Goal: Register for event/course

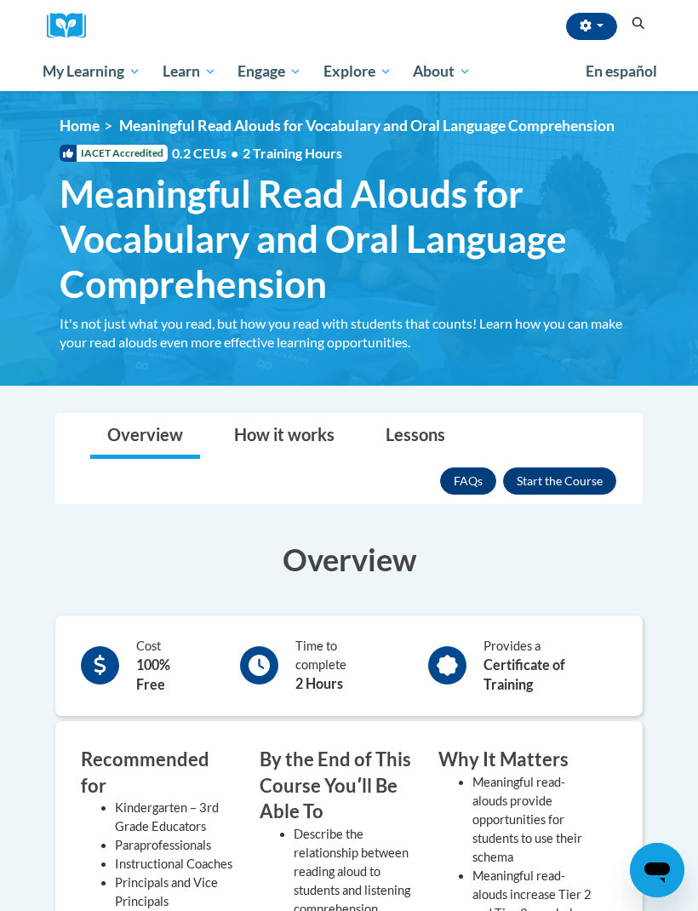
click at [0, 0] on span "Certificates" at bounding box center [0, 0] width 0 height 0
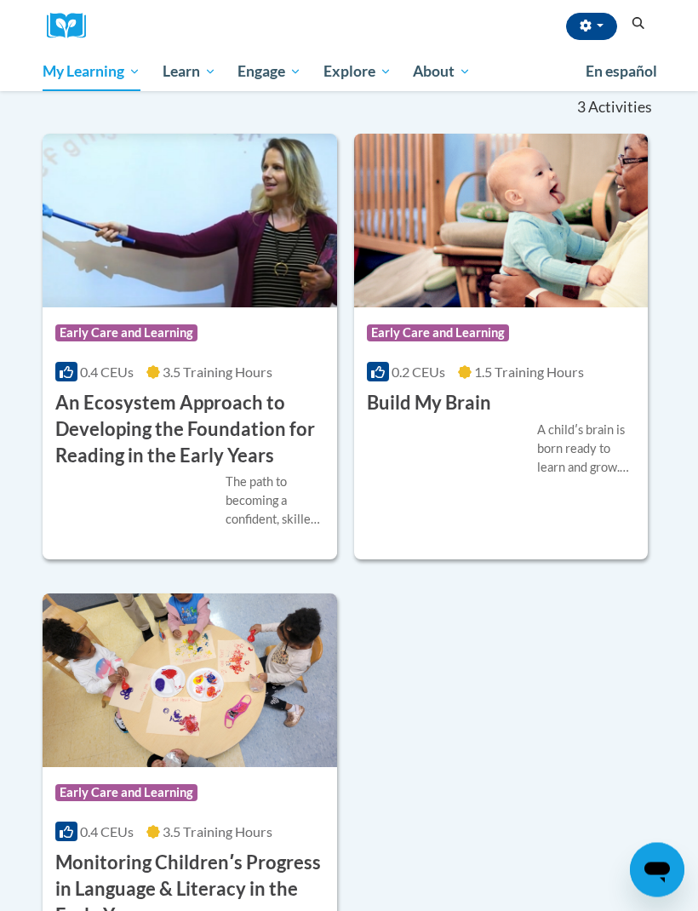
scroll to position [291, 0]
click at [0, 0] on link "PK-5 Structured Literacy Program" at bounding box center [0, 0] width 0 height 0
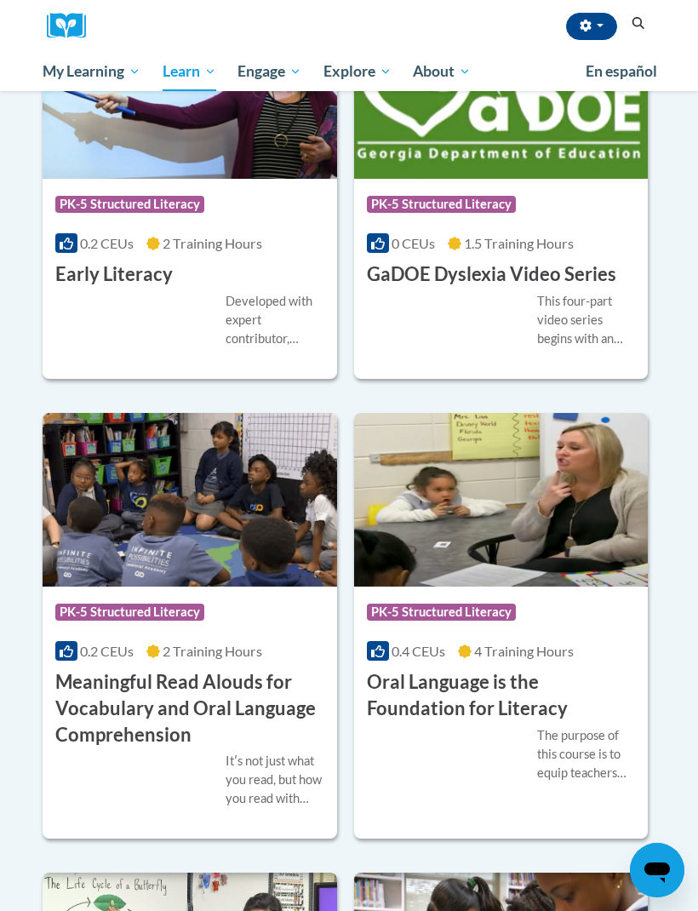
scroll to position [1077, 0]
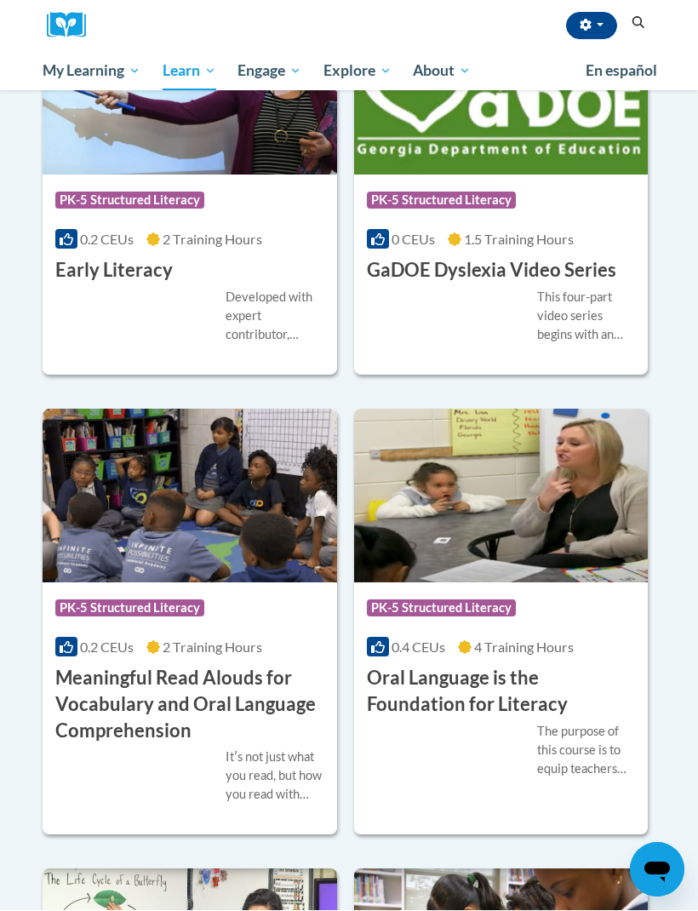
click at [263, 554] on img at bounding box center [190, 496] width 294 height 174
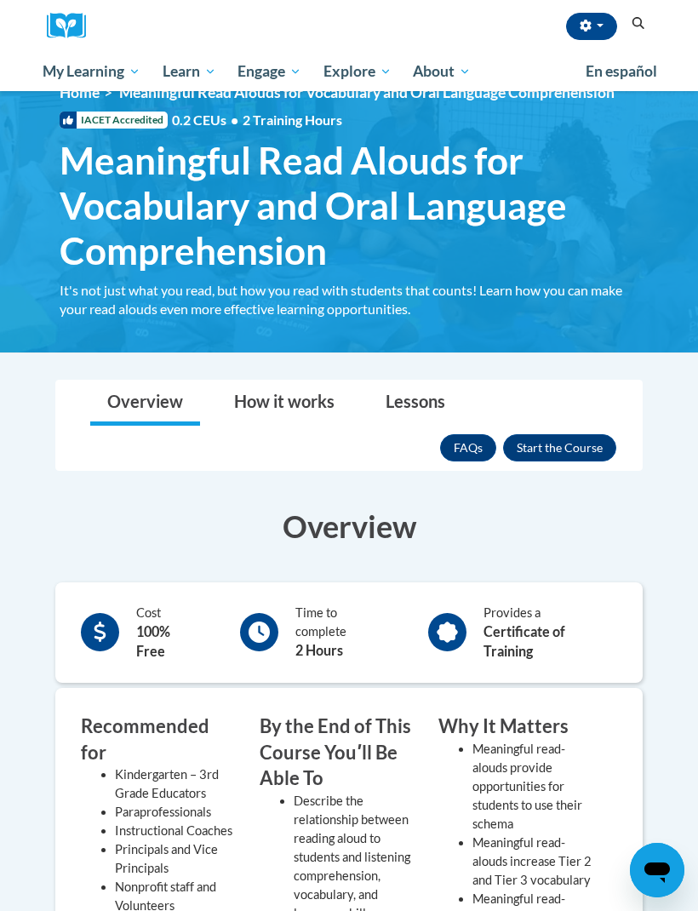
scroll to position [34, 0]
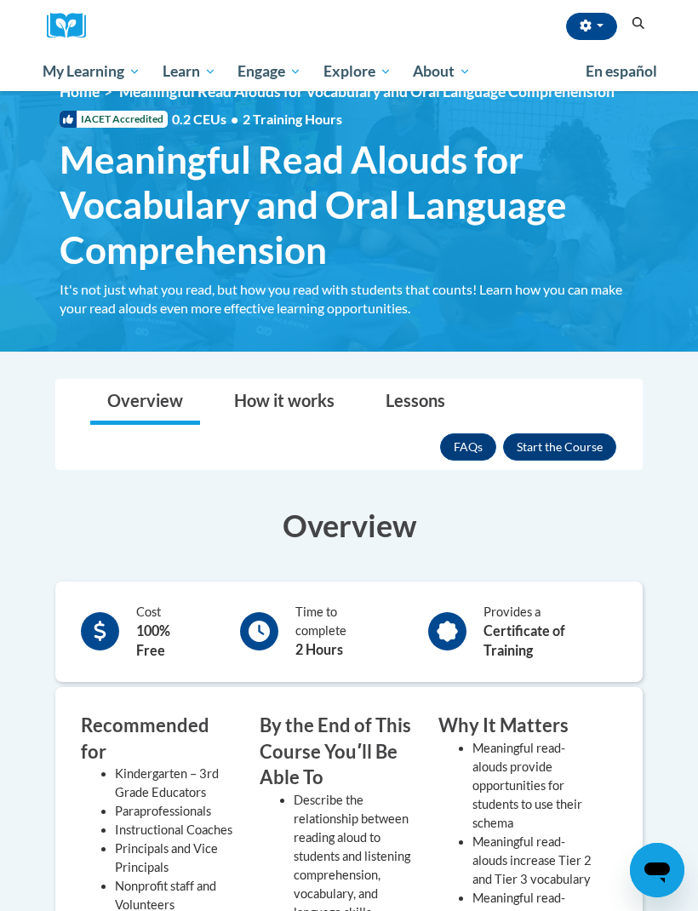
click at [597, 437] on button "Enroll" at bounding box center [559, 446] width 113 height 27
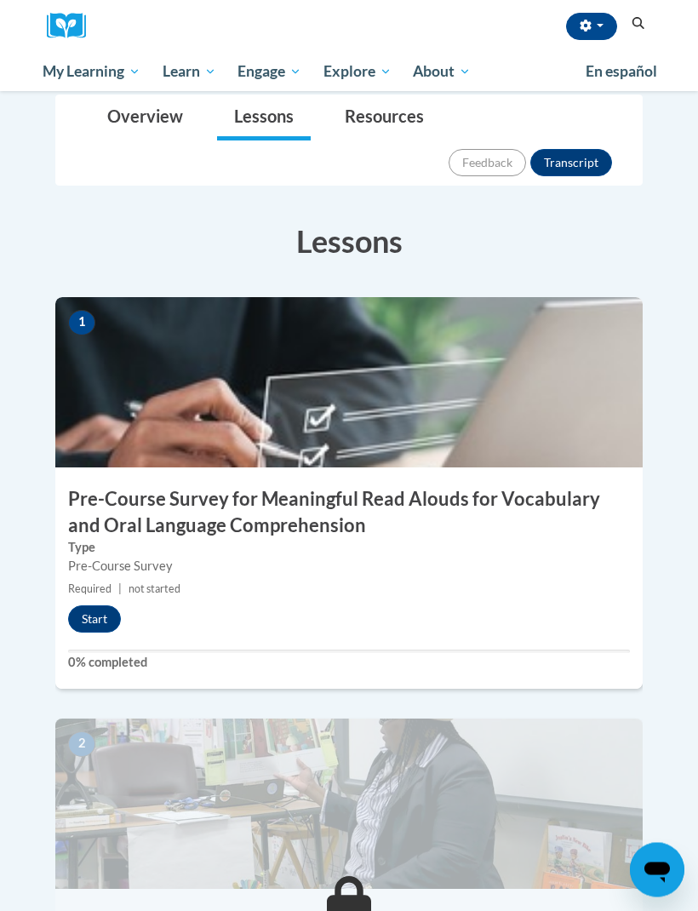
scroll to position [331, 0]
click at [90, 605] on button "Start" at bounding box center [94, 618] width 53 height 27
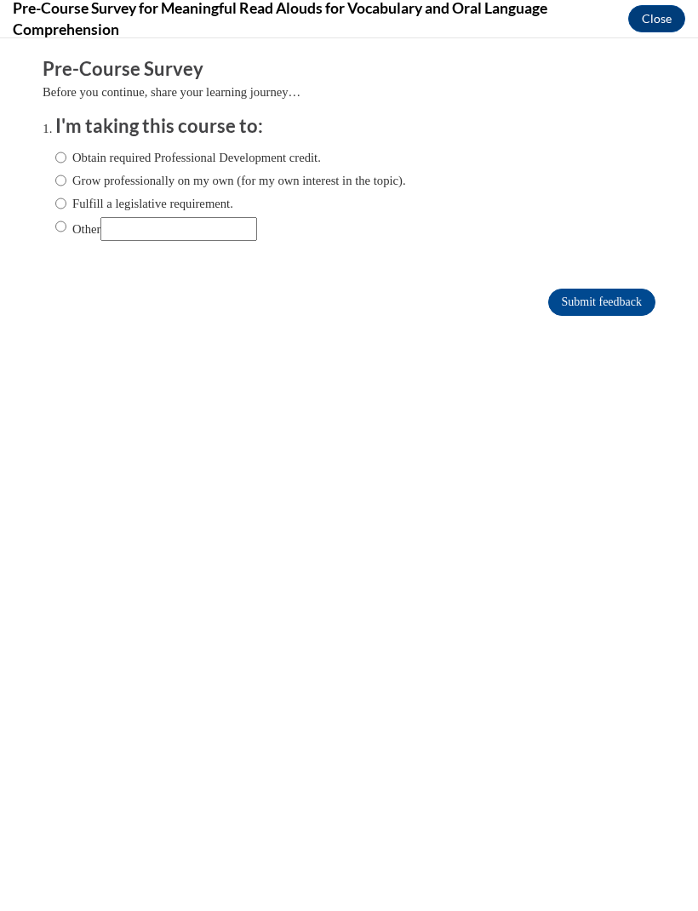
scroll to position [0, 0]
click at [62, 148] on input "Obtain required Professional Development credit." at bounding box center [60, 157] width 11 height 19
radio input "true"
click at [608, 306] on input "Submit feedback" at bounding box center [601, 301] width 107 height 27
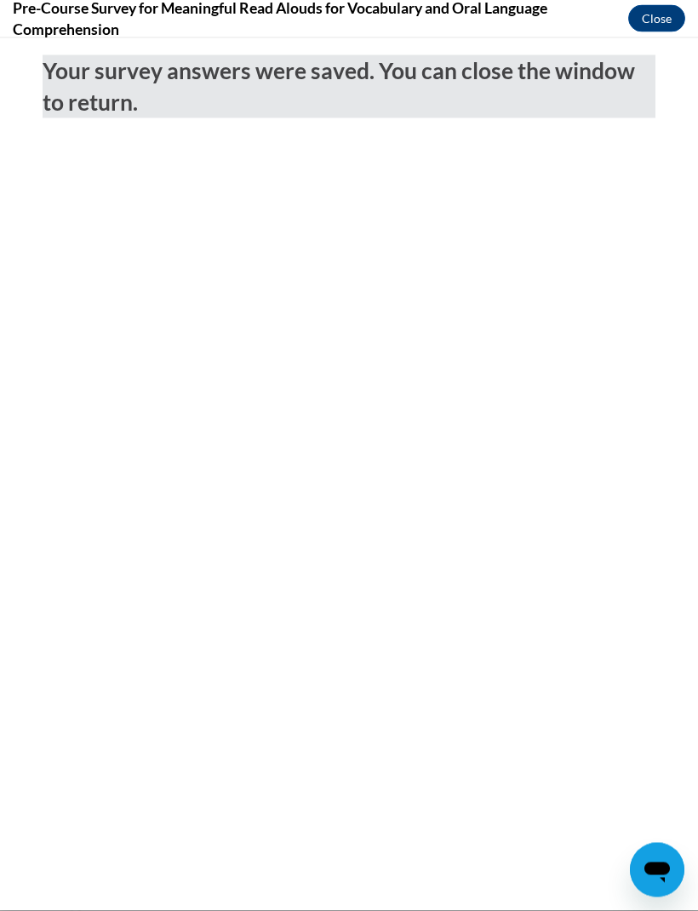
scroll to position [447, 0]
click at [660, 19] on button "Close" at bounding box center [656, 18] width 57 height 27
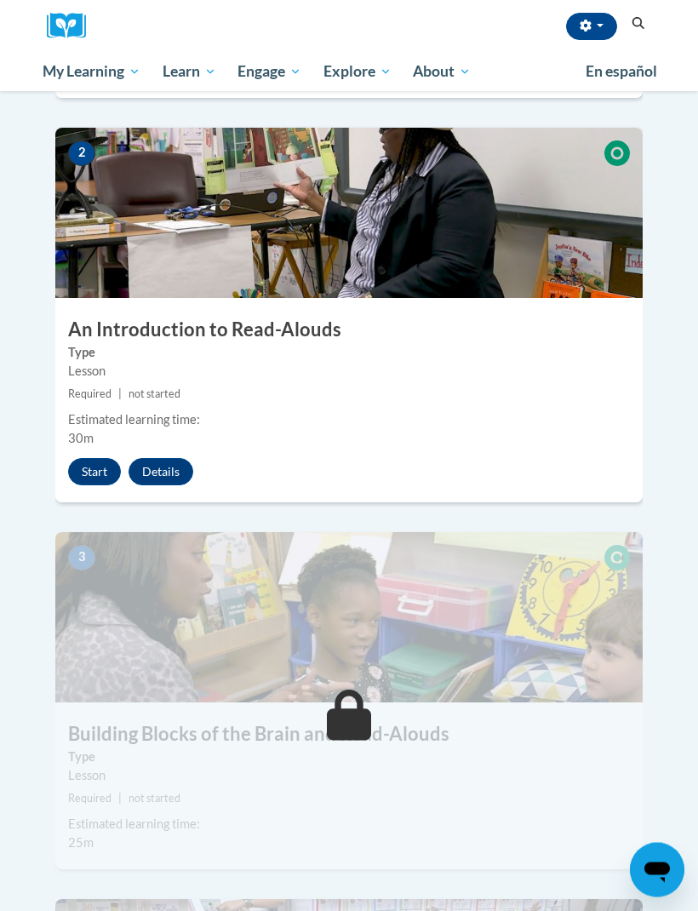
scroll to position [922, 0]
click at [96, 458] on button "Start" at bounding box center [94, 471] width 53 height 27
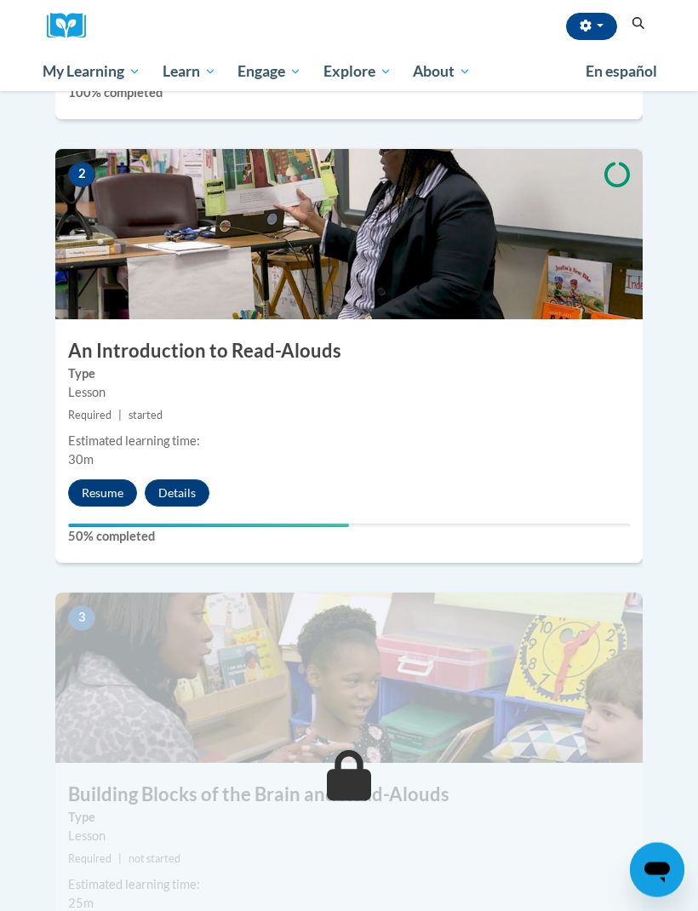
scroll to position [914, 0]
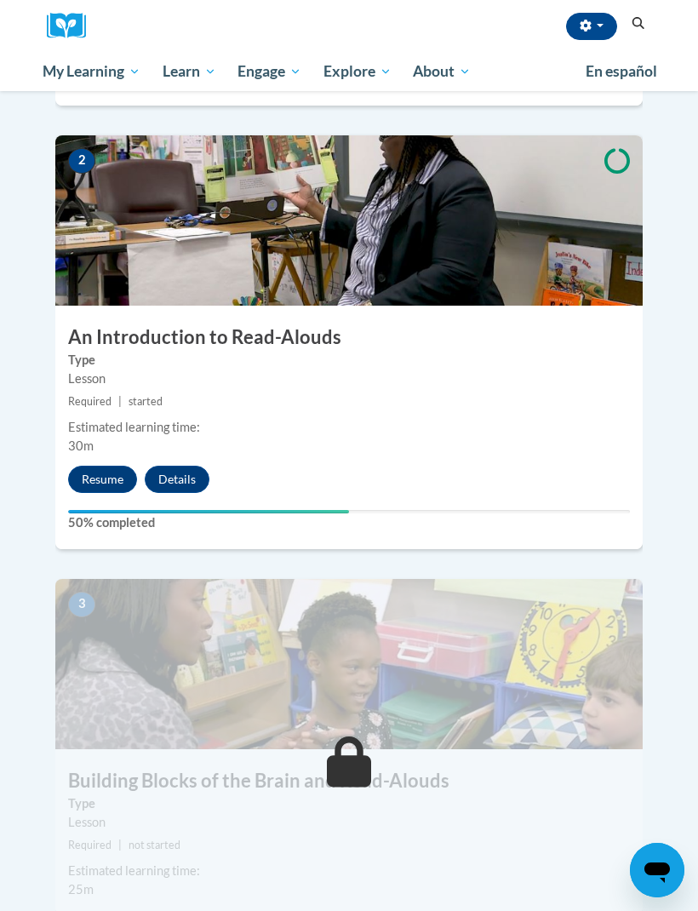
click at [106, 465] on button "Resume" at bounding box center [102, 478] width 69 height 27
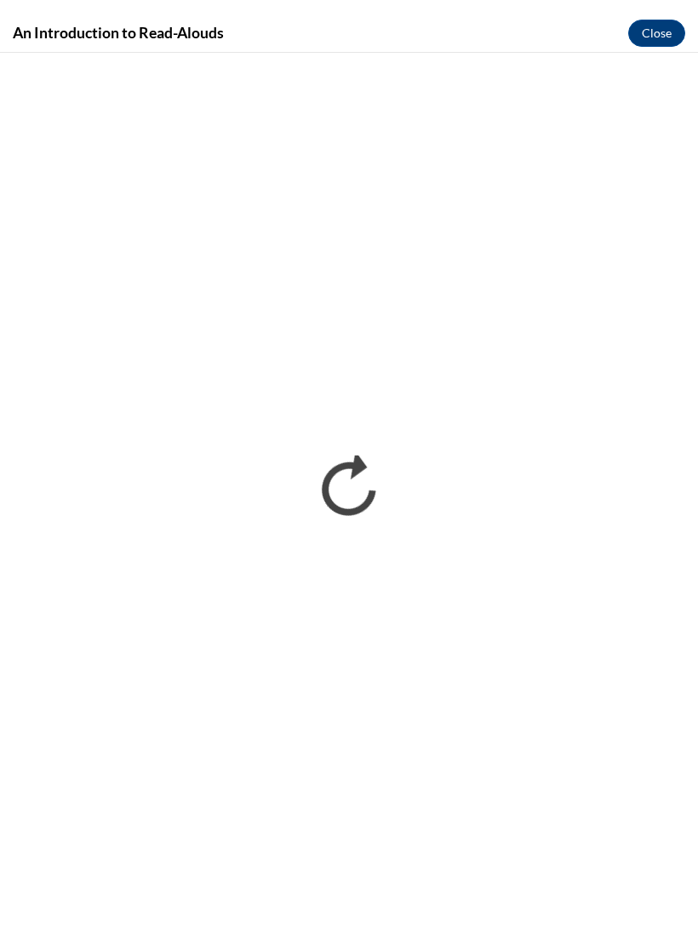
scroll to position [942, 0]
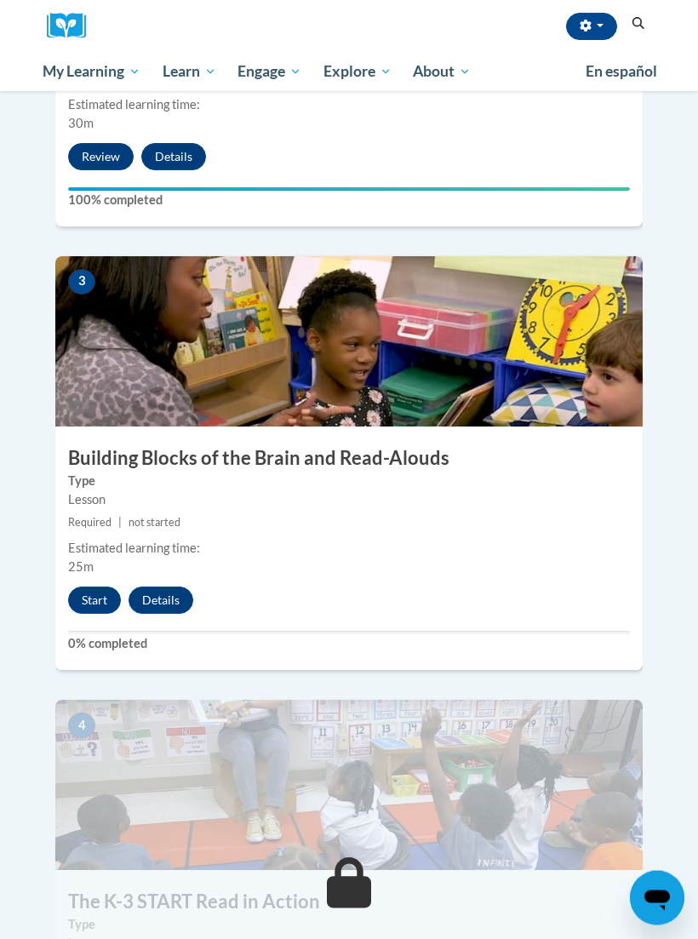
scroll to position [1237, 0]
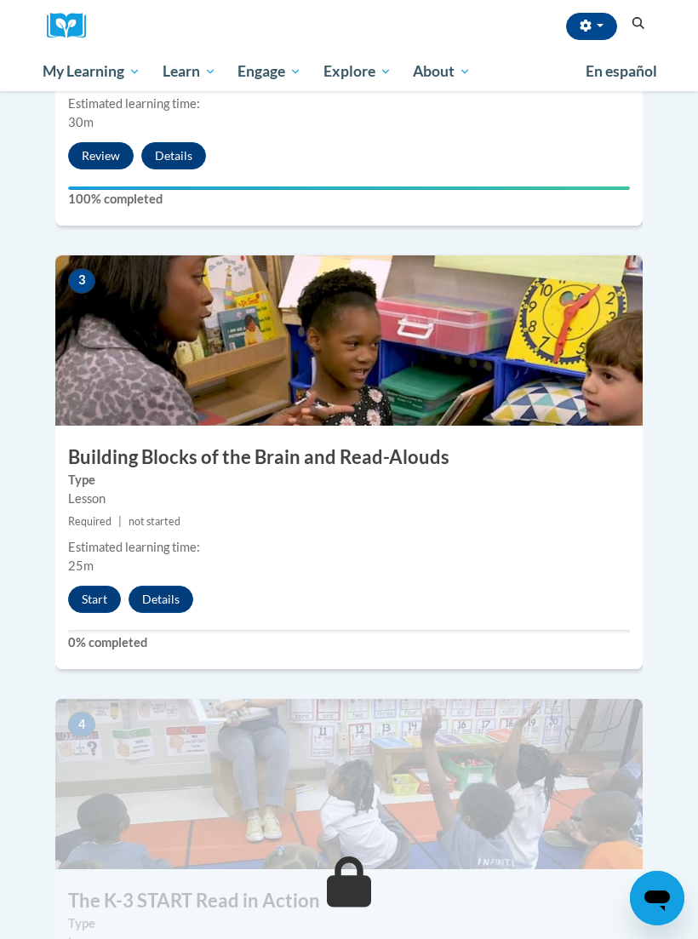
click at [95, 585] on button "Start" at bounding box center [94, 598] width 53 height 27
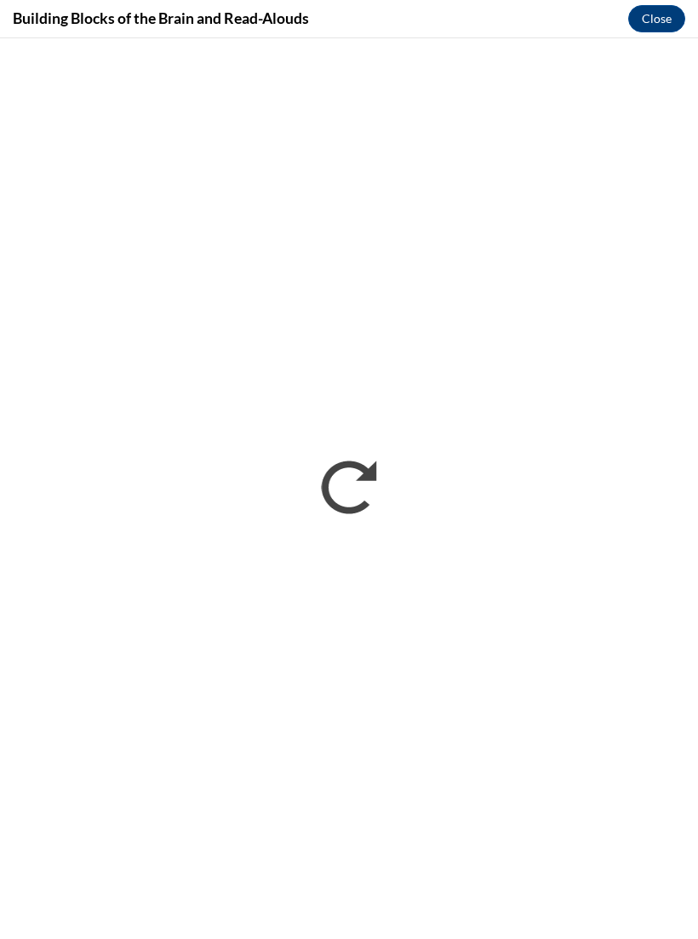
scroll to position [0, 0]
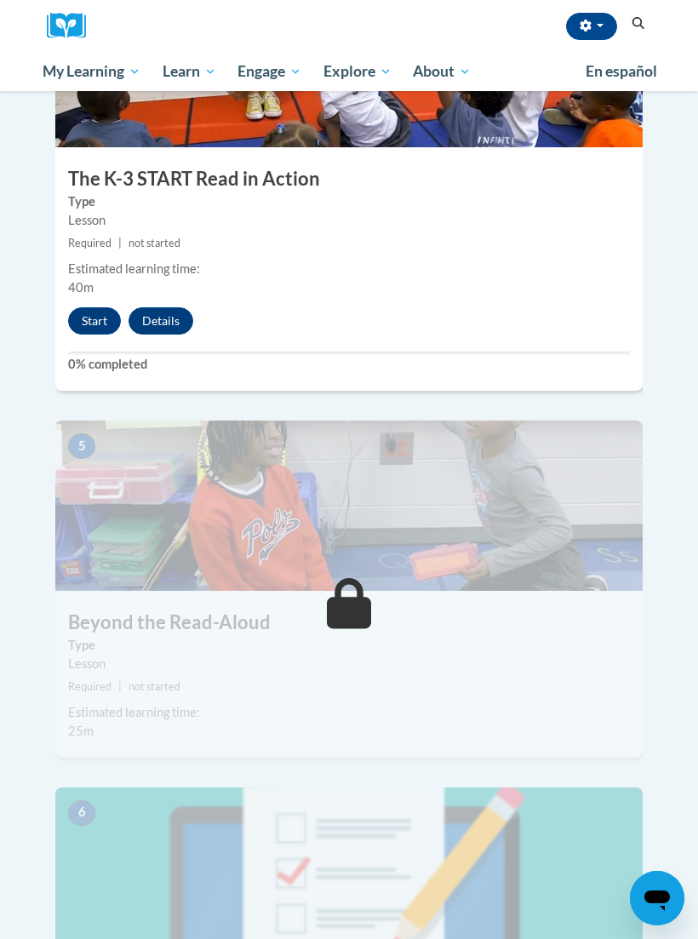
scroll to position [1960, 0]
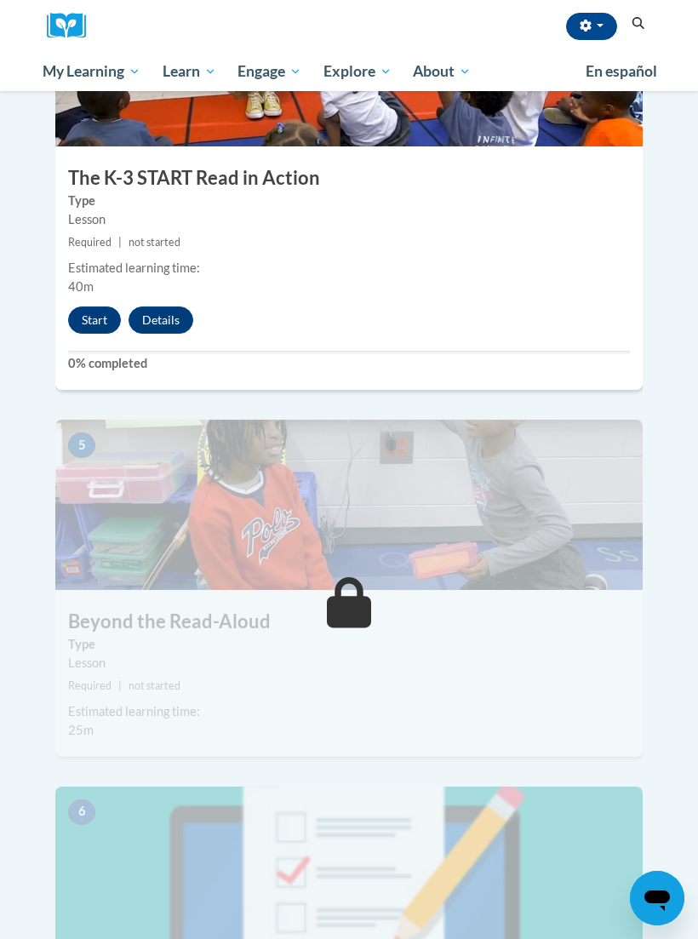
click at [106, 306] on button "Start" at bounding box center [94, 319] width 53 height 27
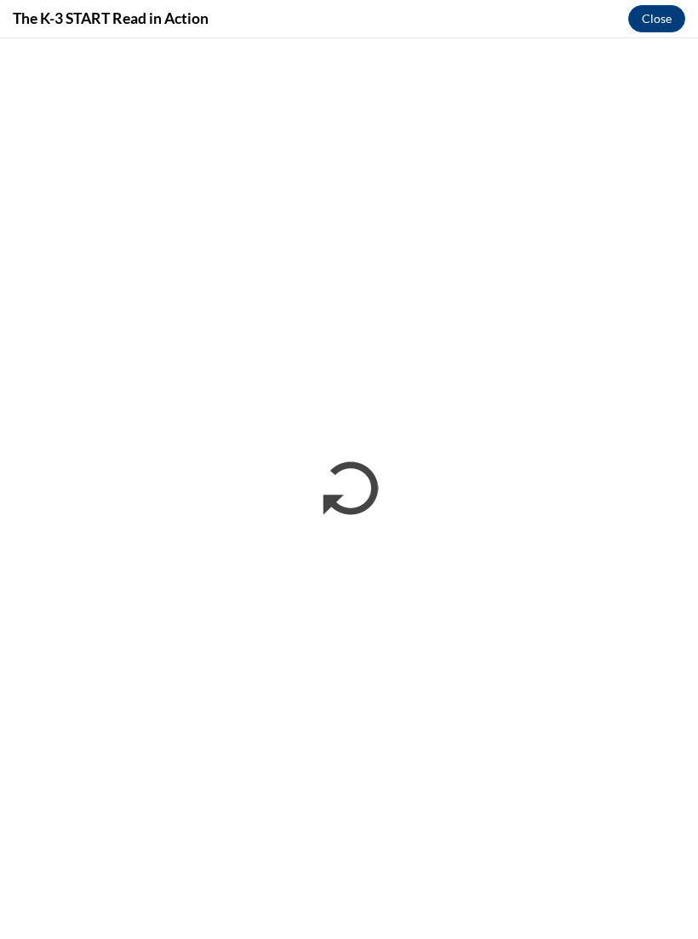
scroll to position [0, 0]
